Goal: Navigation & Orientation: Find specific page/section

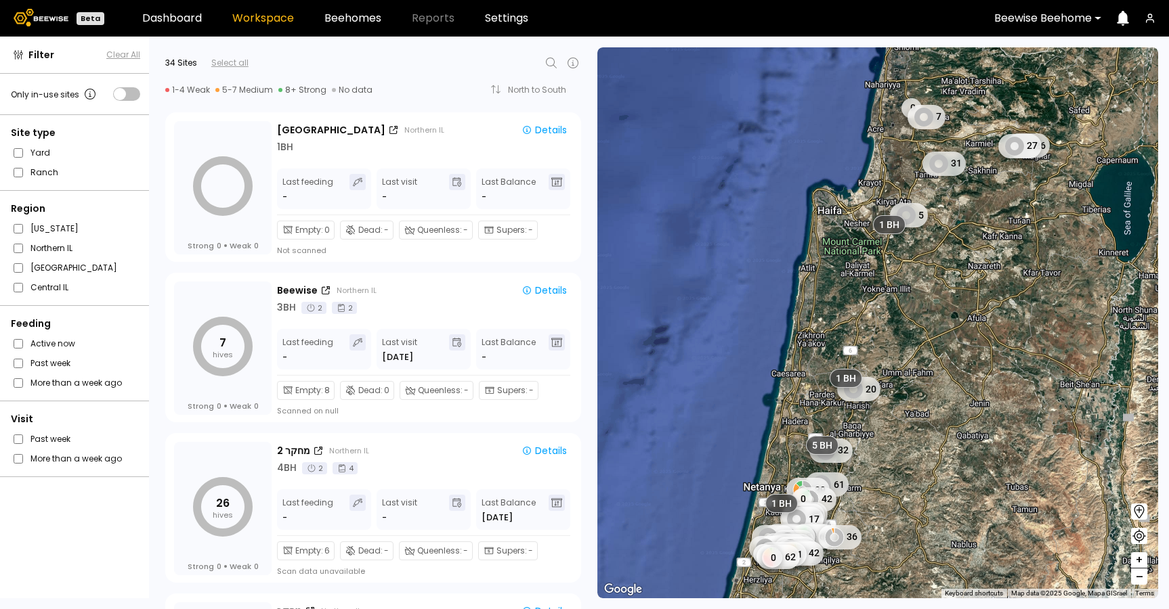
click at [1020, 18] on div at bounding box center [1043, 18] width 98 height 12
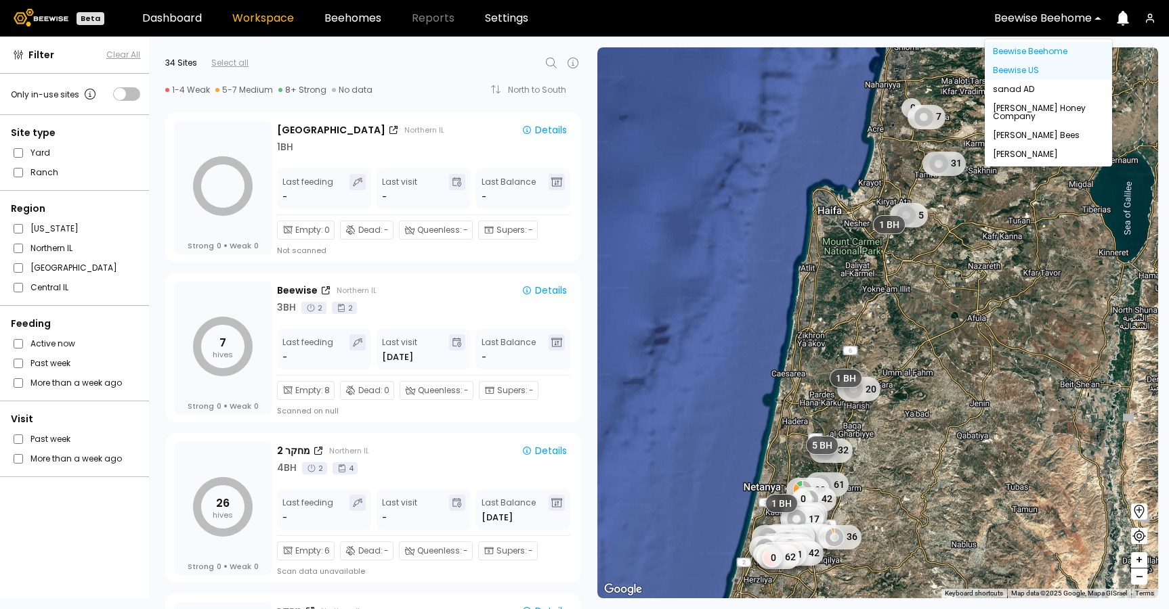
click at [1020, 68] on div "Beewise US" at bounding box center [1048, 70] width 127 height 19
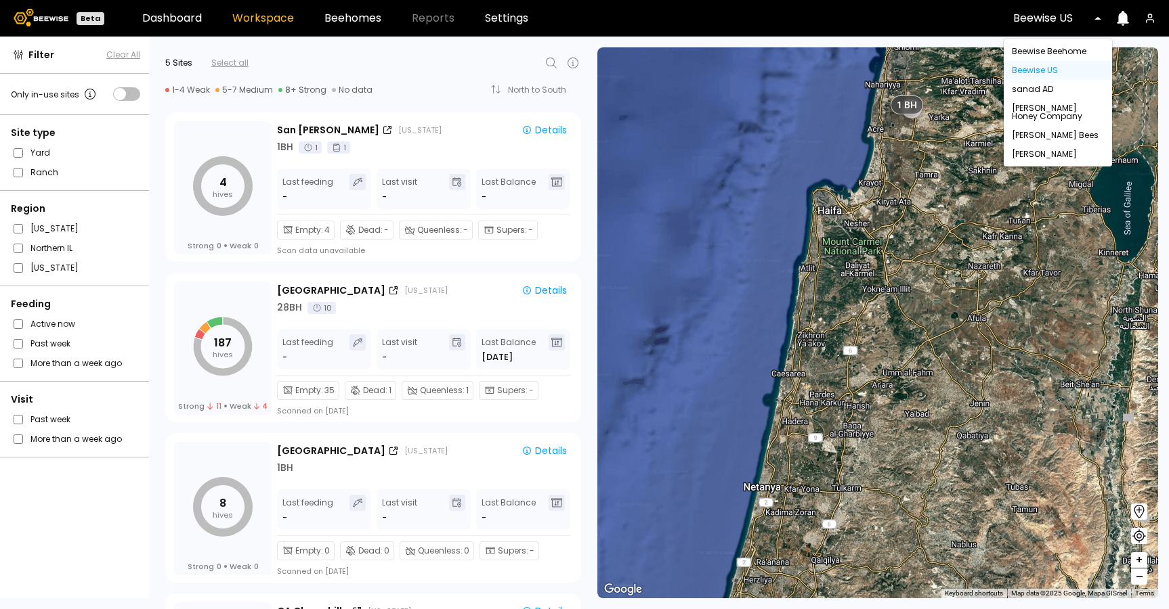
click at [1048, 19] on div at bounding box center [1052, 18] width 79 height 12
click at [1034, 150] on div "[PERSON_NAME]" at bounding box center [1058, 154] width 108 height 19
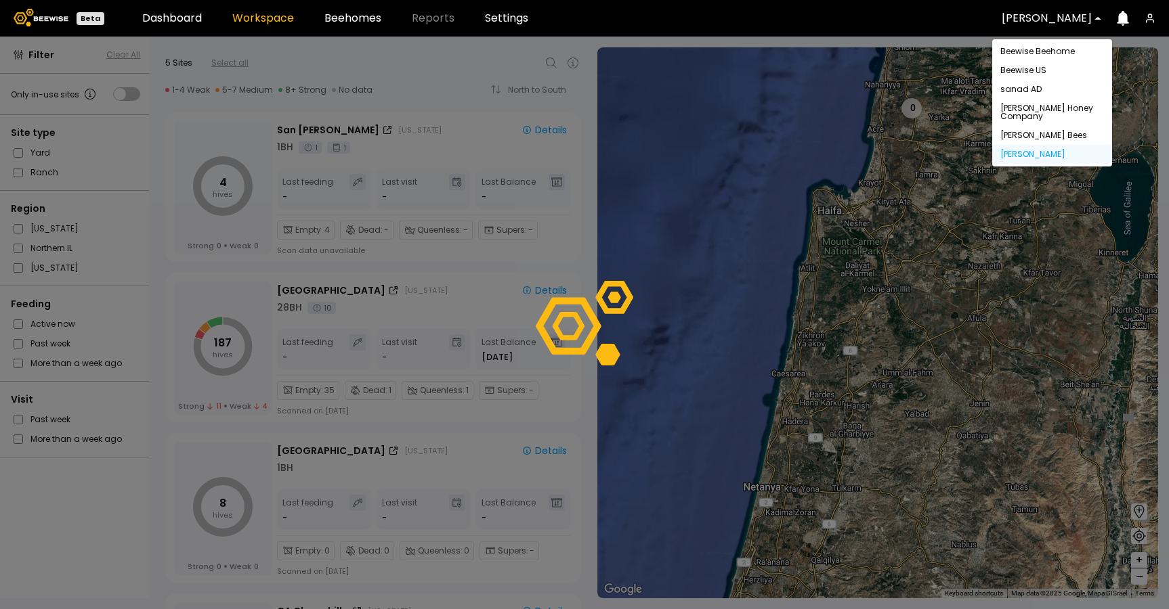
click at [1034, 22] on div at bounding box center [1047, 18] width 90 height 12
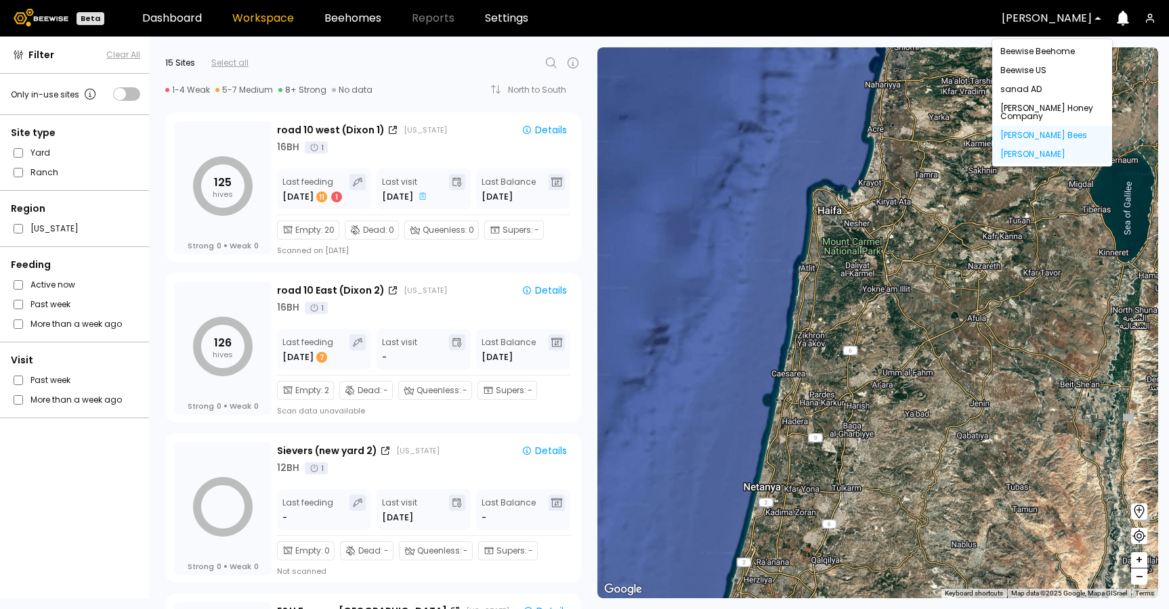
click at [1074, 132] on div "[PERSON_NAME] Bees" at bounding box center [1052, 135] width 120 height 19
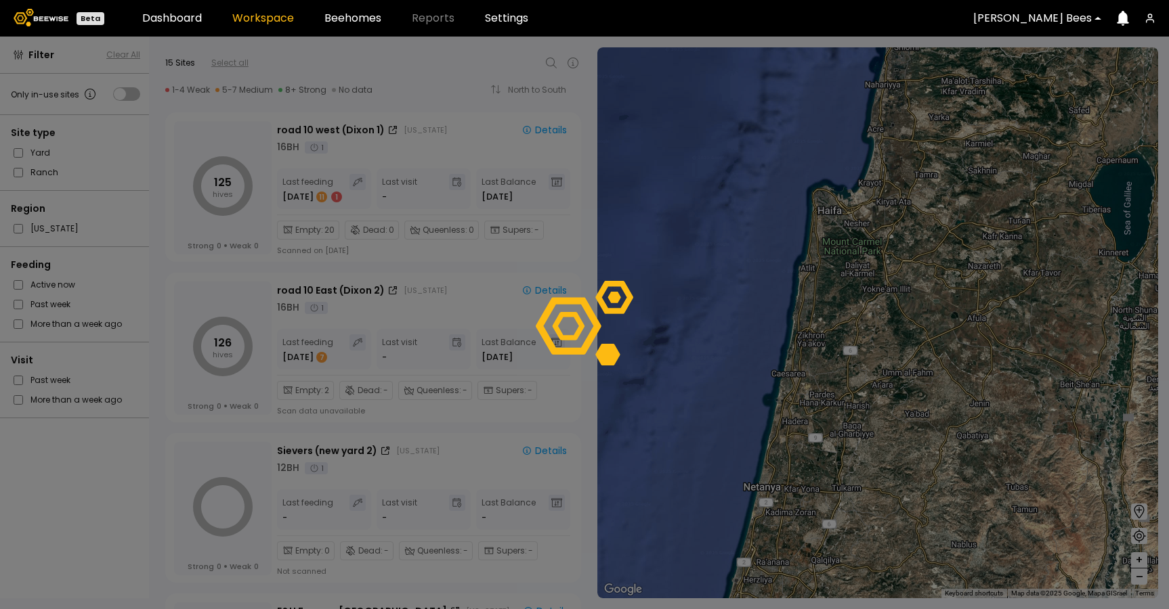
click at [1044, 18] on div at bounding box center [1032, 18] width 119 height 12
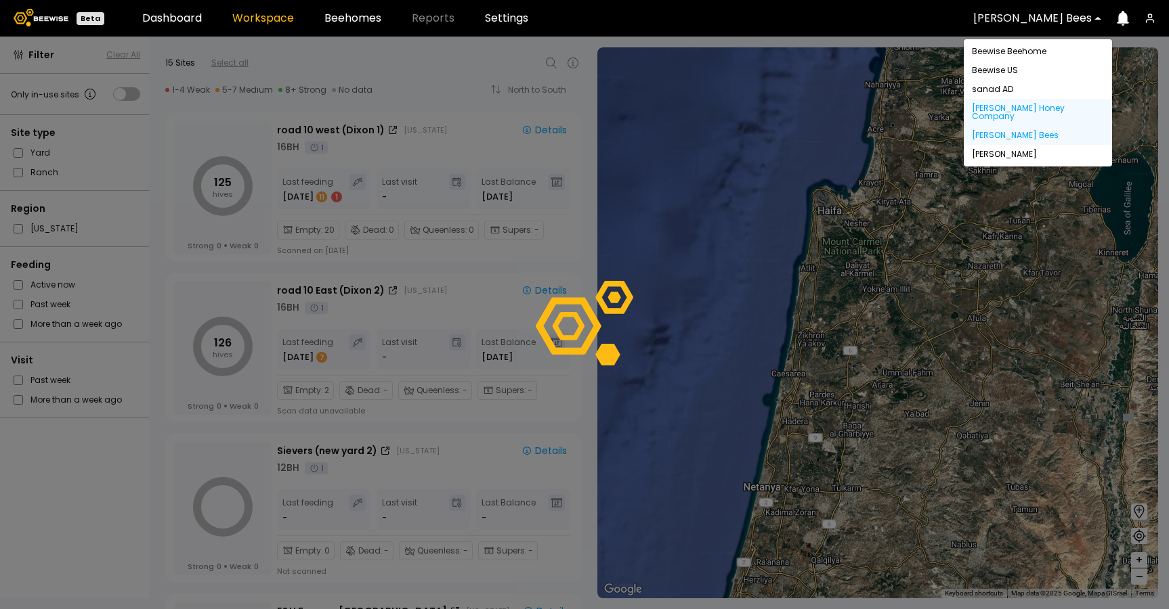
click at [1033, 106] on div "[PERSON_NAME] Honey Company" at bounding box center [1038, 112] width 148 height 27
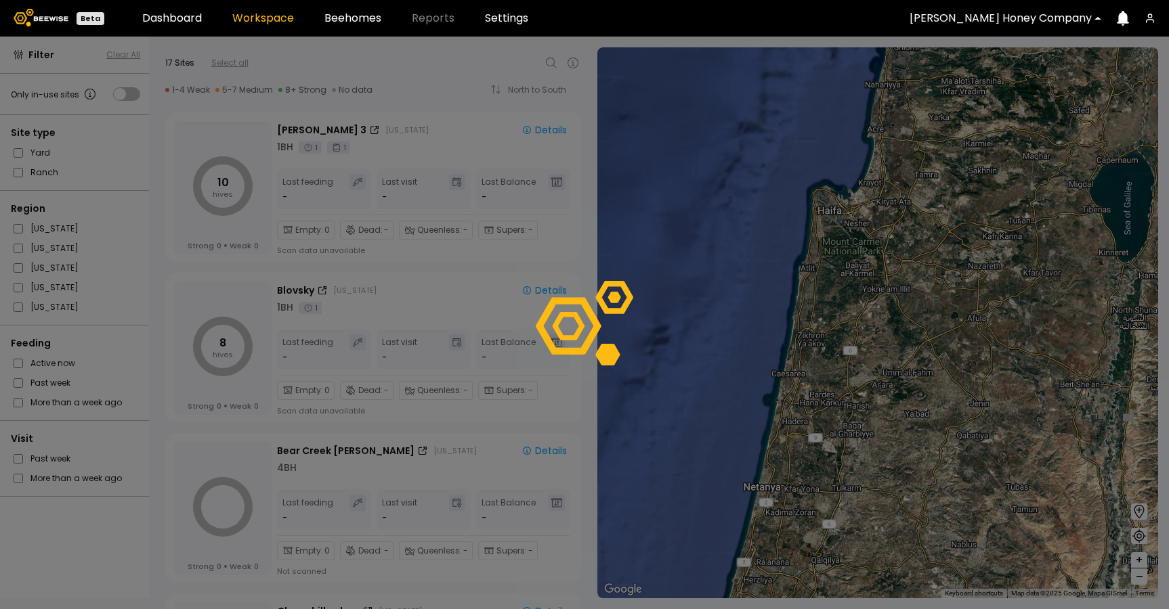
click at [1027, 18] on div at bounding box center [1000, 18] width 182 height 12
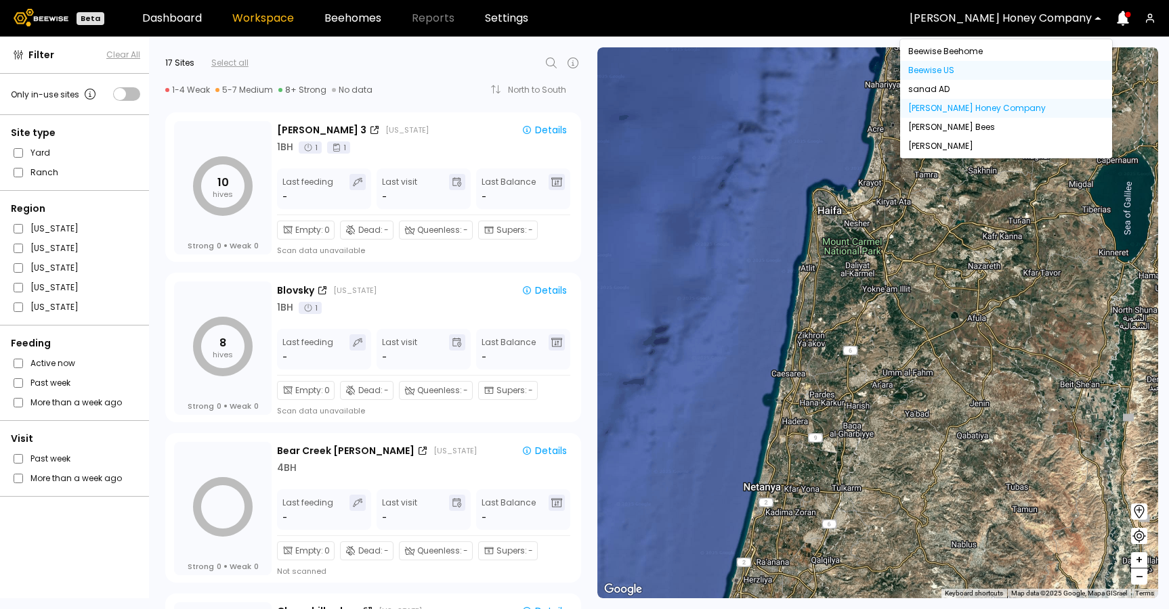
click at [990, 72] on div "Beewise US" at bounding box center [1006, 70] width 212 height 19
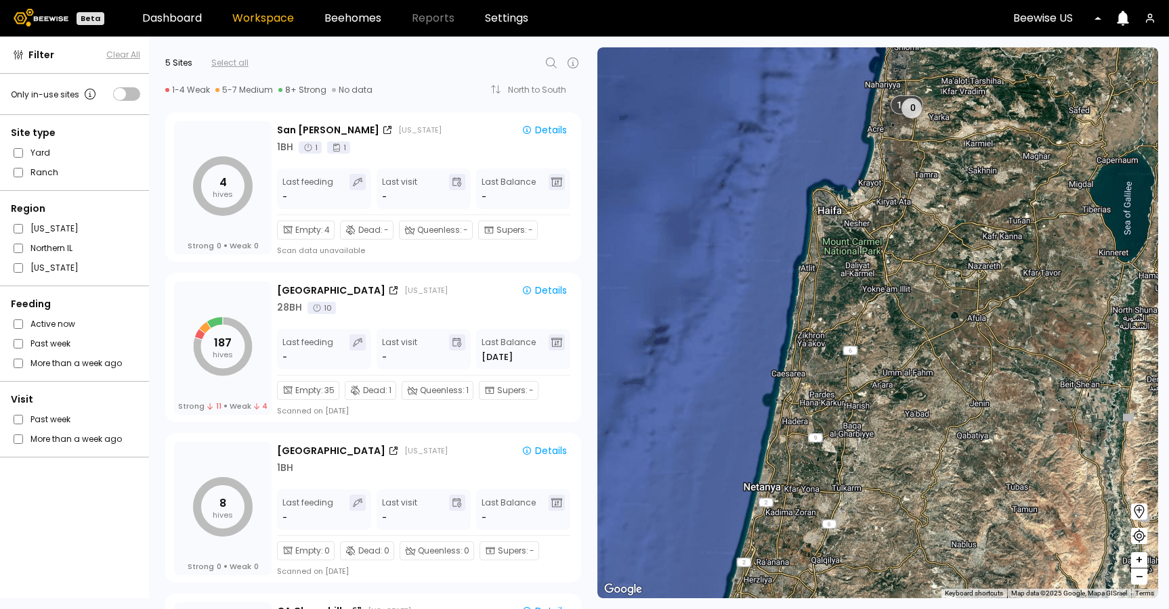
click at [551, 63] on icon at bounding box center [551, 63] width 16 height 16
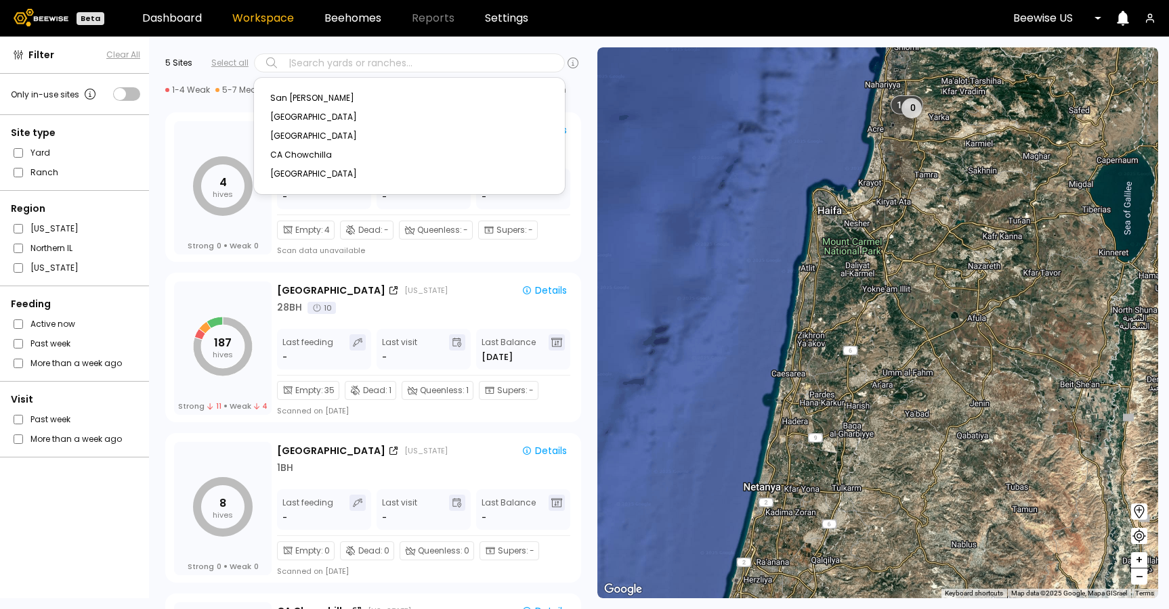
click at [465, 60] on div at bounding box center [423, 63] width 272 height 12
click at [496, 47] on div "5 Sites Select all option , selected. [GEOGRAPHIC_DATA][PERSON_NAME], 1 of 5. 5…" at bounding box center [369, 71] width 440 height 68
